Goal: Task Accomplishment & Management: Manage account settings

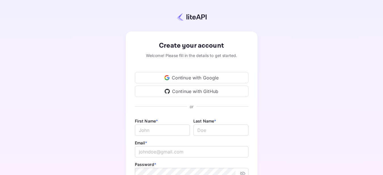
click at [193, 76] on div "Continue with Google" at bounding box center [192, 77] width 114 height 11
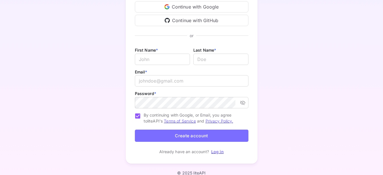
scroll to position [72, 0]
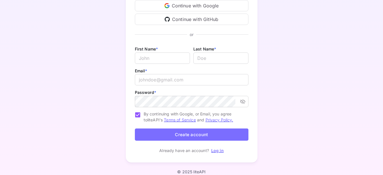
click at [216, 151] on link "Log in" at bounding box center [217, 150] width 13 height 5
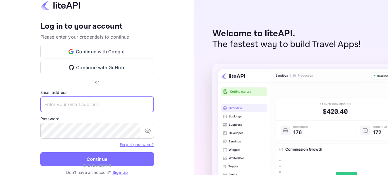
click at [67, 104] on input "text" at bounding box center [97, 105] width 114 height 16
type input "a"
type input "yodit.atelaw@gmail.com"
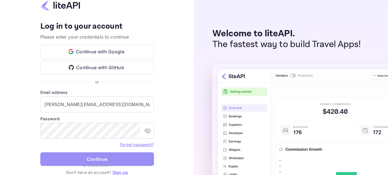
click at [93, 155] on button "Continue" at bounding box center [97, 160] width 114 height 14
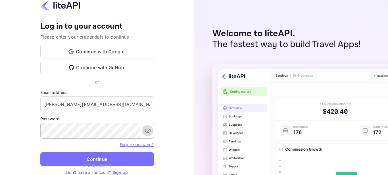
click at [147, 131] on icon "toggle password visibility" at bounding box center [148, 131] width 6 height 5
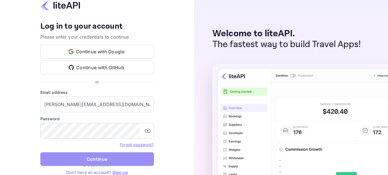
click at [82, 160] on button "Continue" at bounding box center [97, 160] width 114 height 14
click at [103, 160] on button "Continue" at bounding box center [97, 160] width 114 height 14
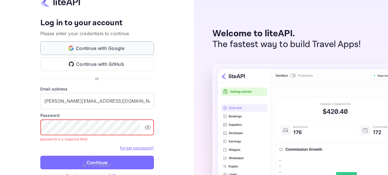
click at [91, 49] on button "Continue with Google" at bounding box center [97, 48] width 114 height 14
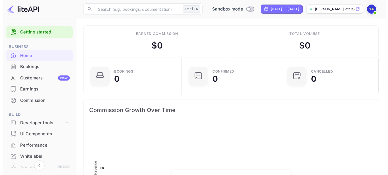
scroll to position [88, 90]
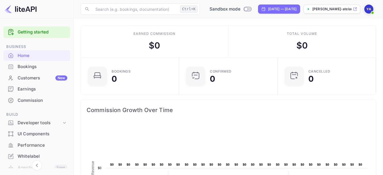
click at [367, 9] on img at bounding box center [369, 9] width 9 height 9
